Goal: Go to known website: Access a specific website the user already knows

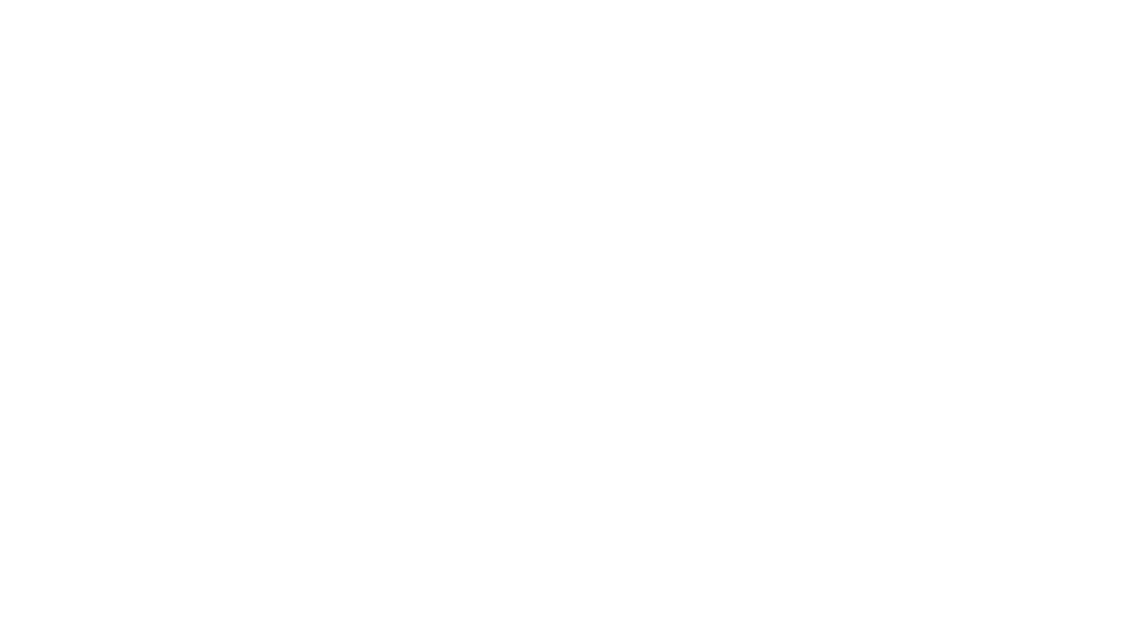
drag, startPoint x: 0, startPoint y: 0, endPoint x: 847, endPoint y: 564, distance: 1017.5
click at [847, 564] on main at bounding box center [564, 319] width 1129 height 639
